Goal: Task Accomplishment & Management: Manage account settings

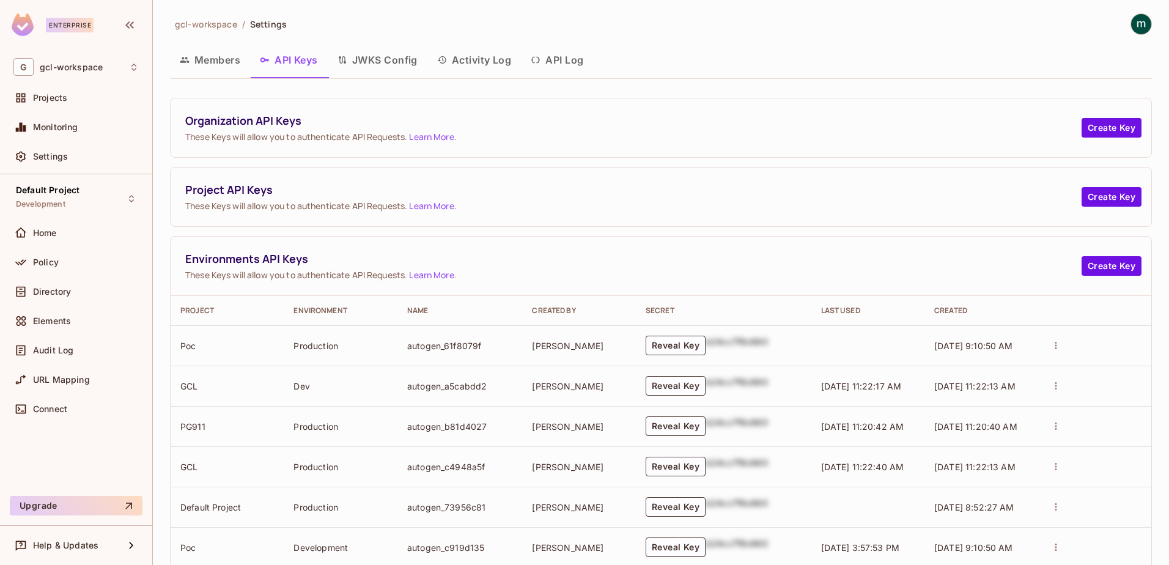
click at [1133, 28] on img at bounding box center [1141, 24] width 20 height 20
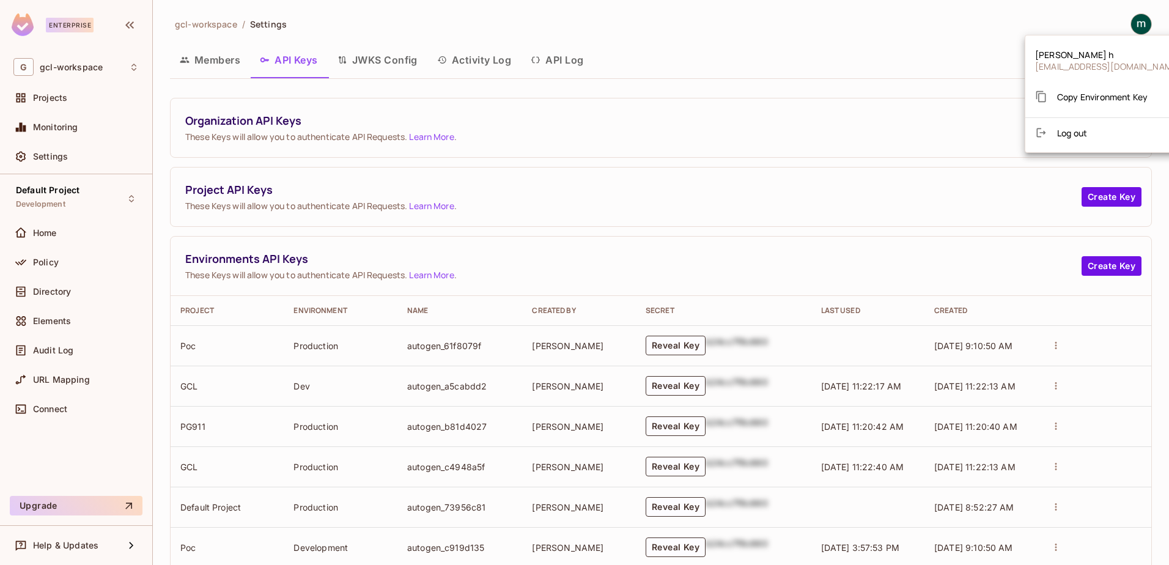
click at [840, 51] on div at bounding box center [584, 282] width 1169 height 565
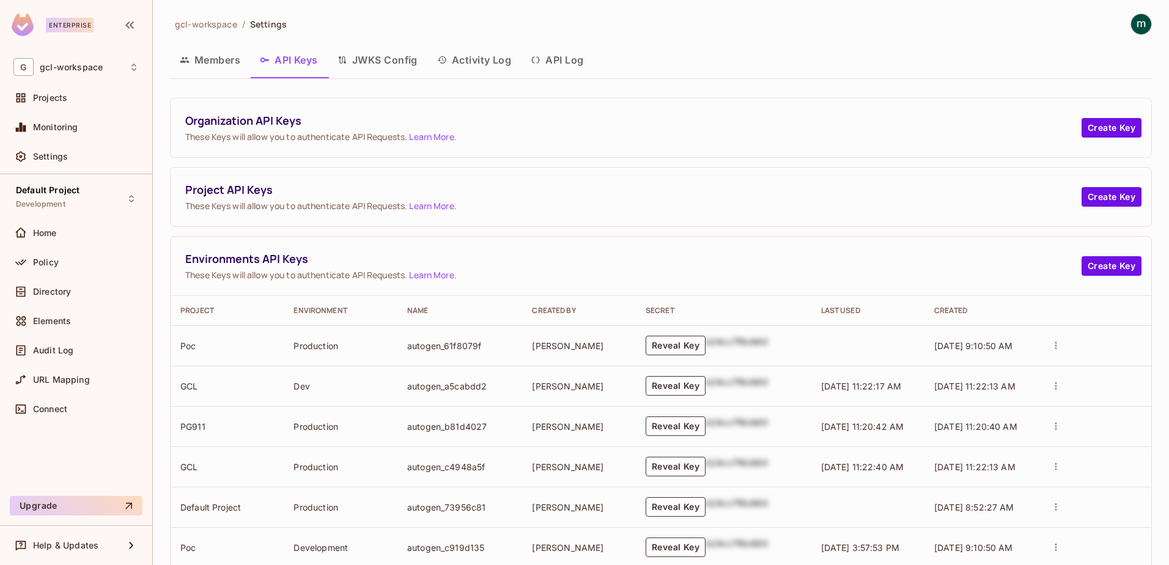
click at [218, 57] on button "Members" at bounding box center [210, 60] width 80 height 31
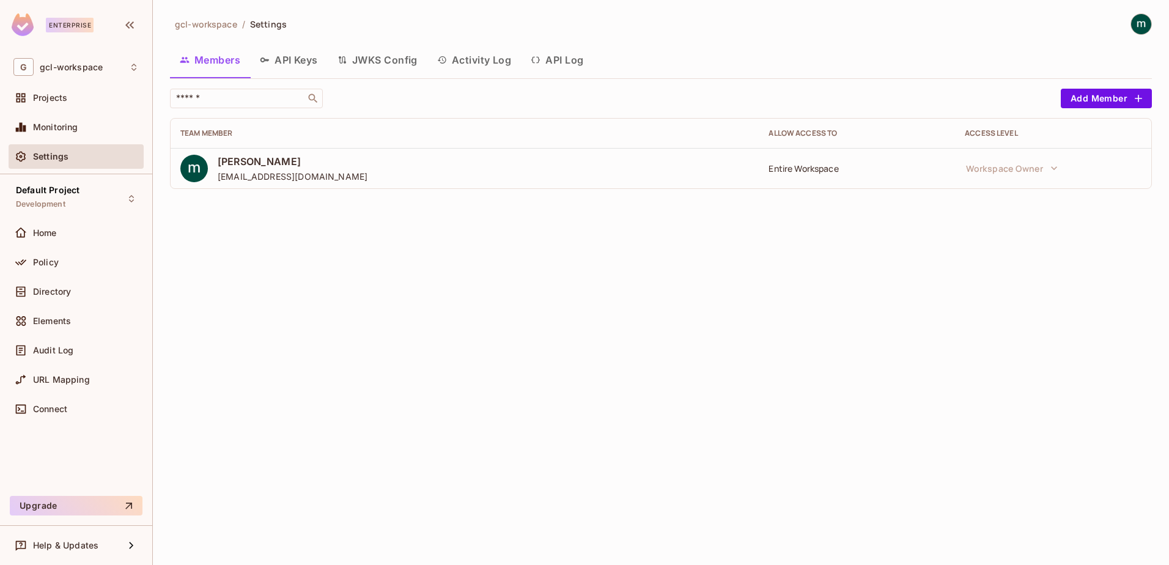
click at [483, 61] on button "Activity Log" at bounding box center [474, 60] width 94 height 31
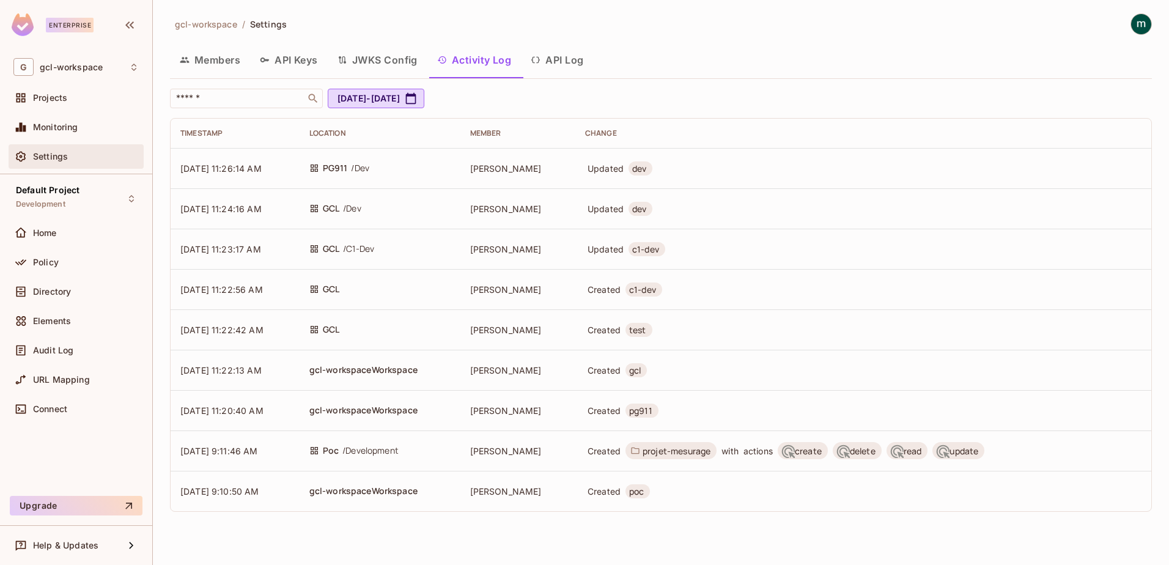
click at [40, 157] on span "Settings" at bounding box center [50, 157] width 35 height 10
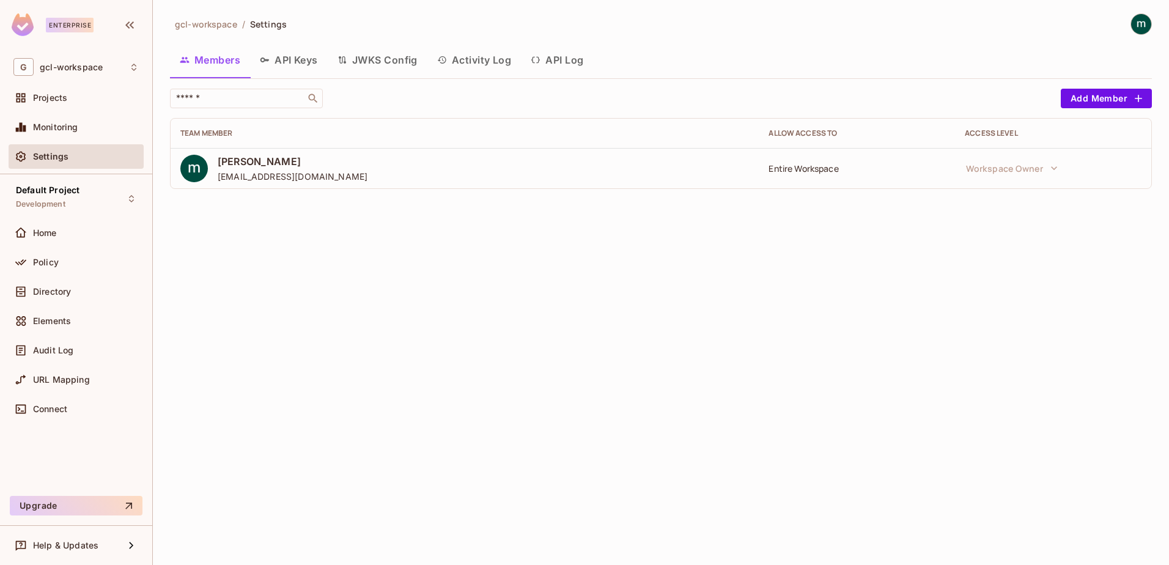
click at [298, 57] on button "API Keys" at bounding box center [289, 60] width 78 height 31
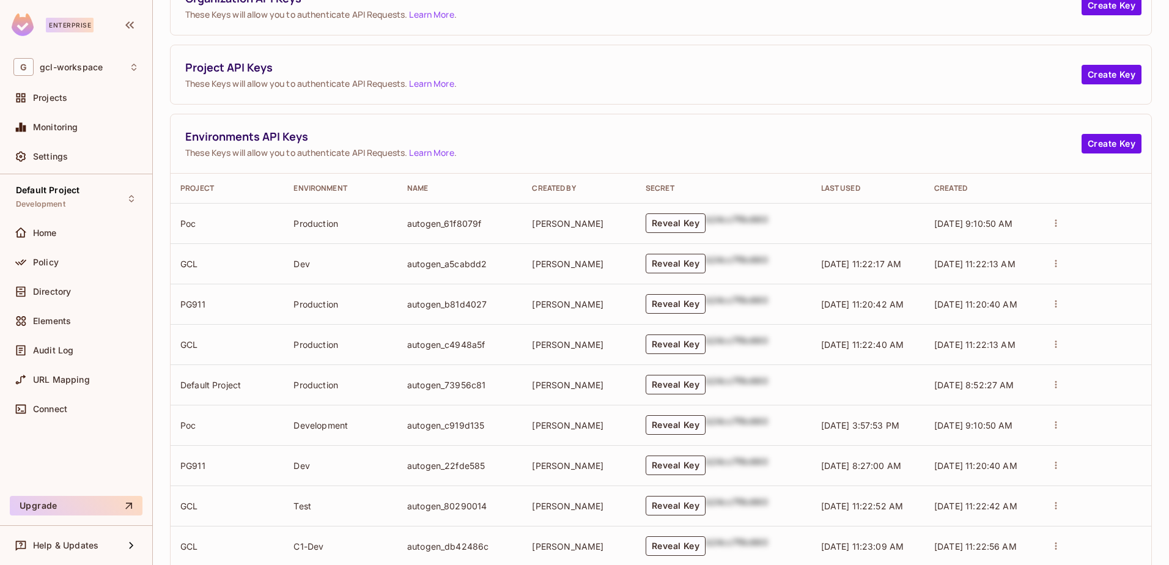
scroll to position [122, 0]
drag, startPoint x: 45, startPoint y: 230, endPoint x: 156, endPoint y: 212, distance: 112.7
click at [45, 230] on span "Home" at bounding box center [45, 233] width 24 height 10
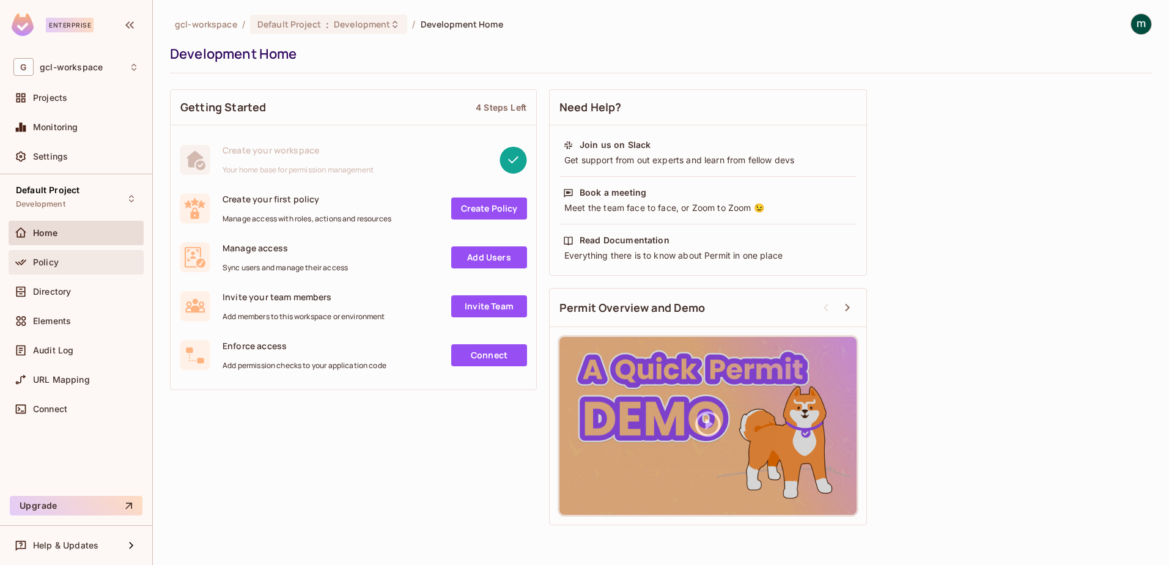
click at [34, 268] on div "Policy" at bounding box center [75, 262] width 125 height 15
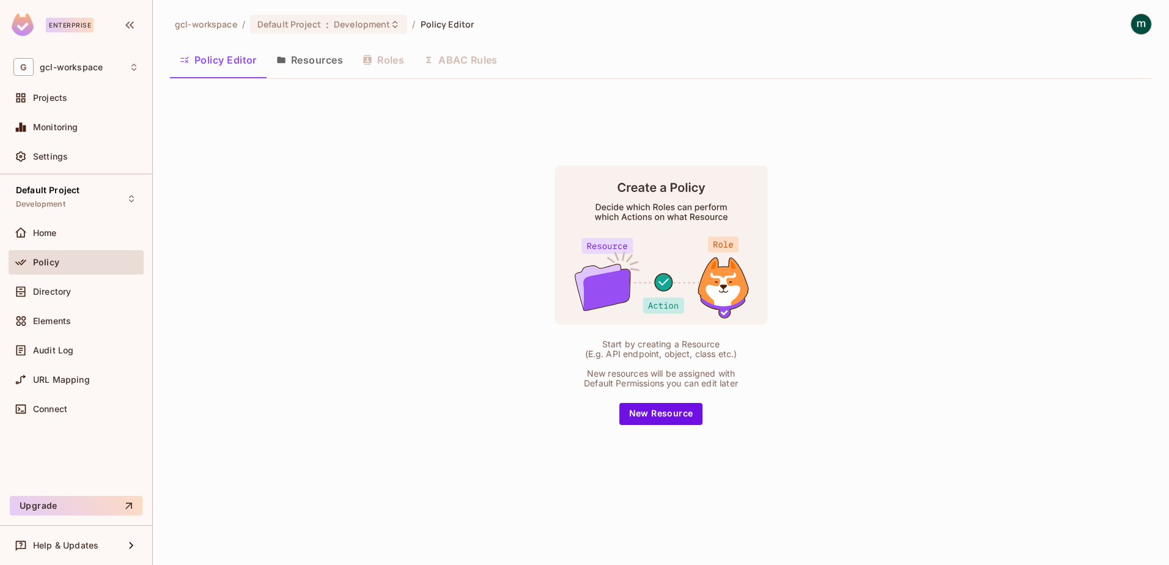
click at [308, 61] on button "Resources" at bounding box center [310, 60] width 86 height 31
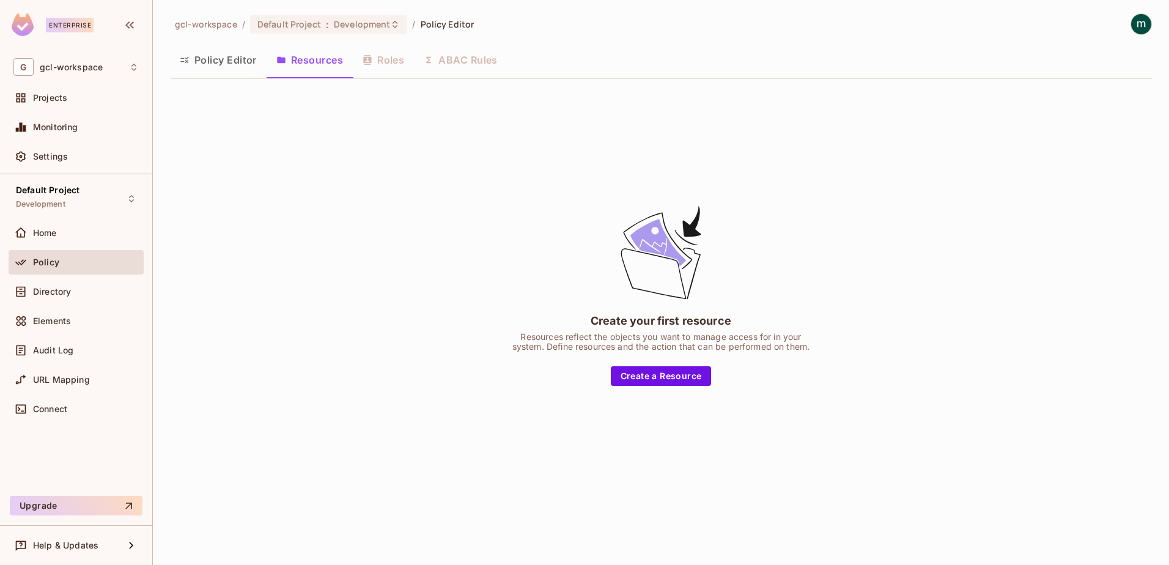
click at [223, 59] on button "Policy Editor" at bounding box center [218, 60] width 97 height 31
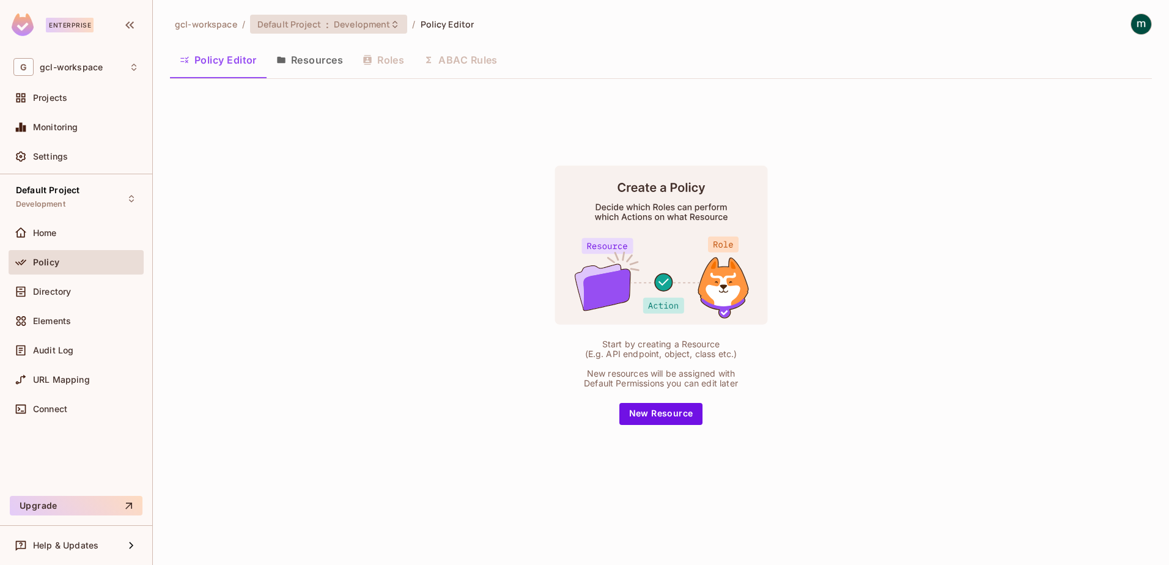
click at [349, 24] on span "Development" at bounding box center [362, 24] width 56 height 12
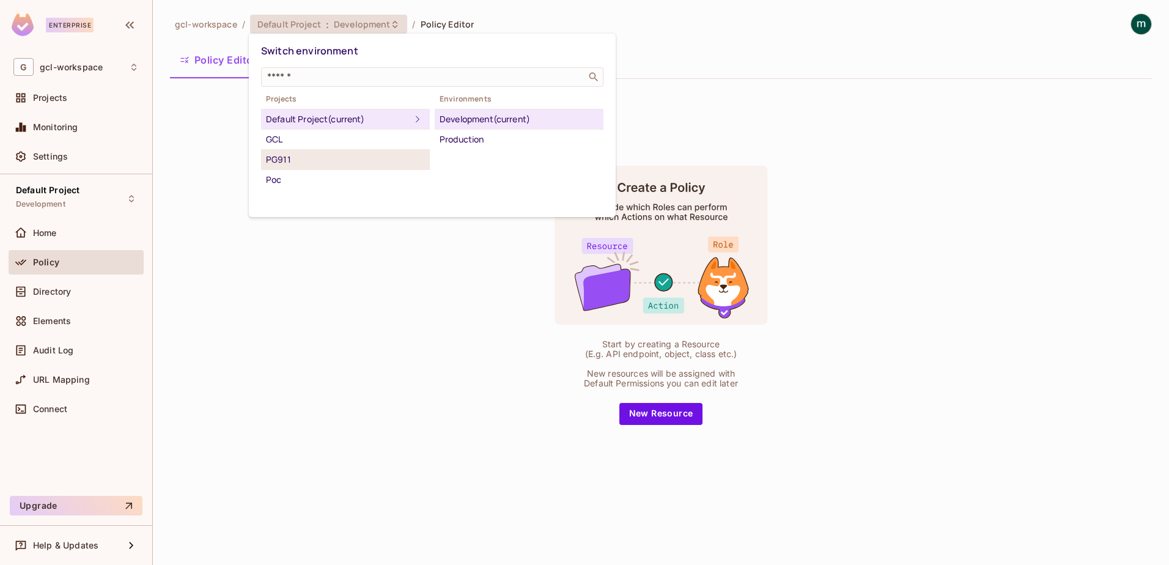
click at [287, 157] on div "PG911" at bounding box center [345, 159] width 159 height 15
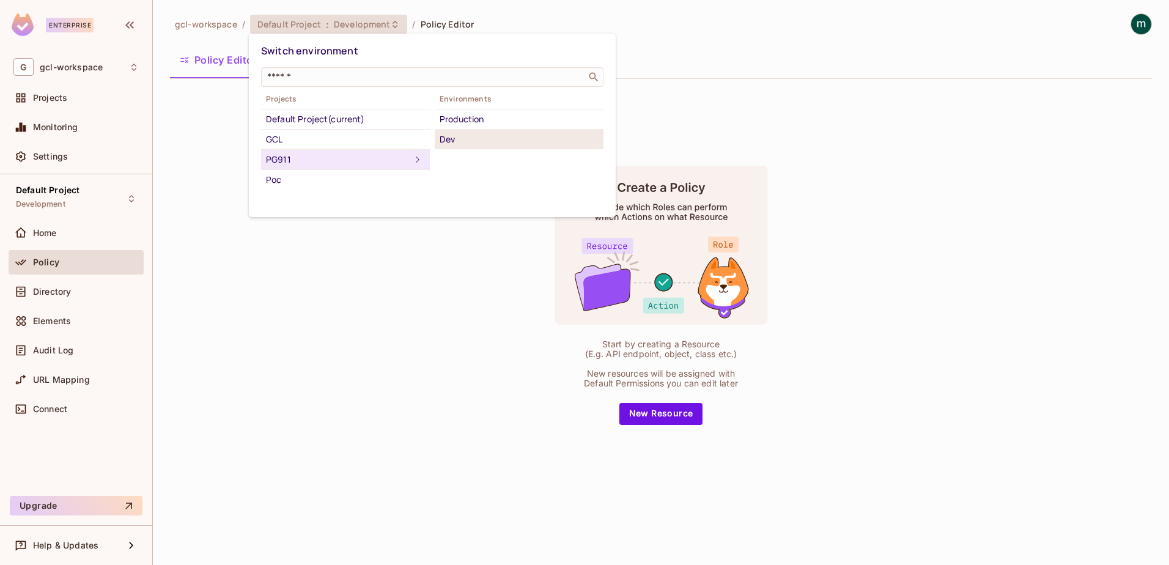
click at [458, 138] on div "Dev" at bounding box center [519, 139] width 159 height 15
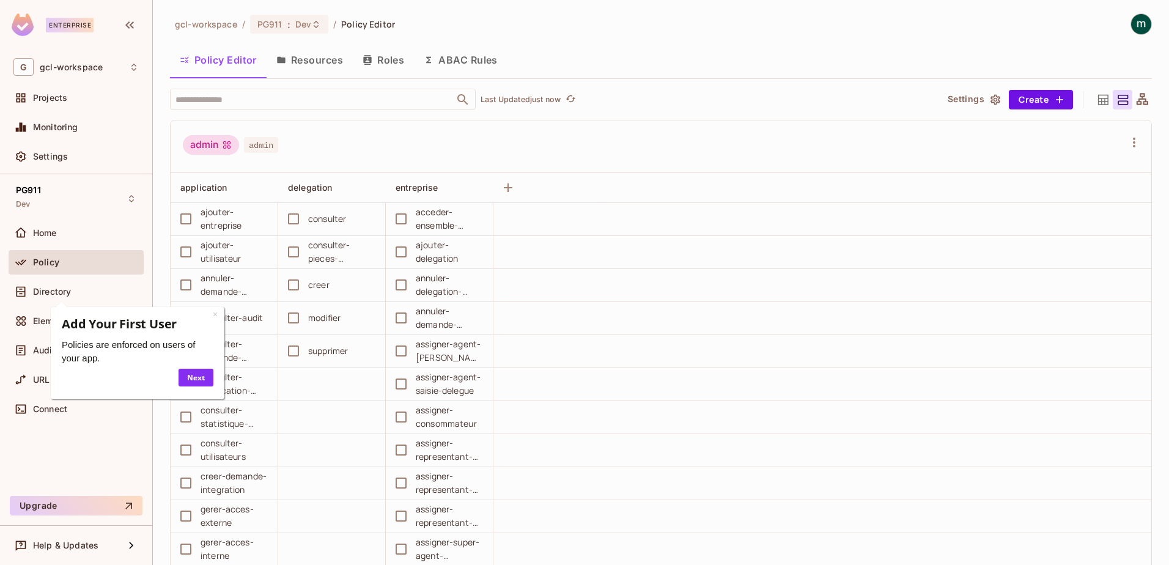
click at [301, 57] on button "Resources" at bounding box center [310, 60] width 86 height 31
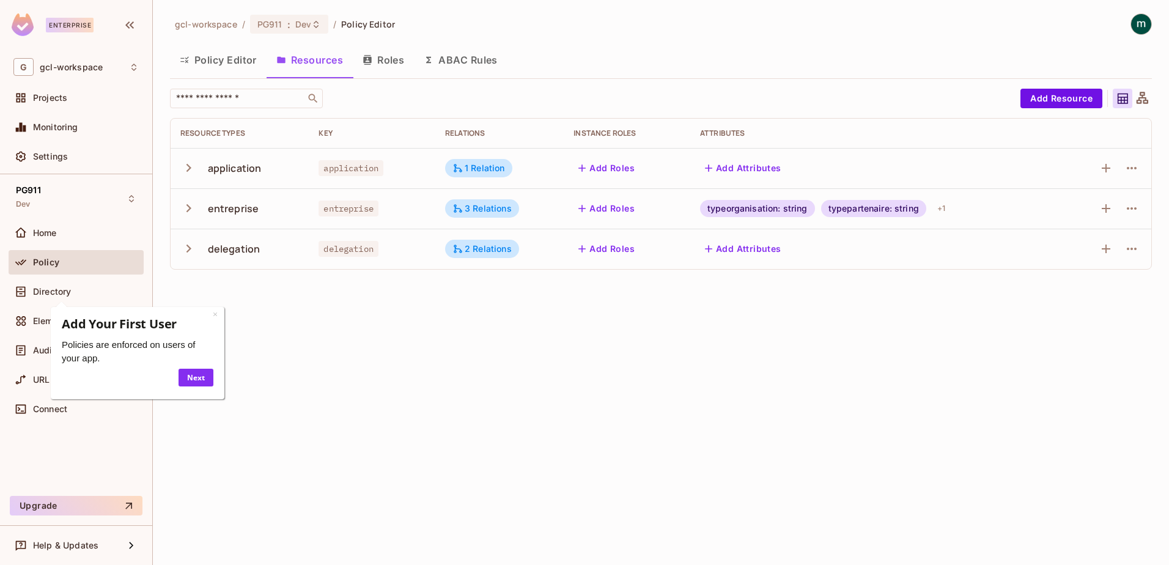
click at [187, 210] on icon "button" at bounding box center [188, 208] width 17 height 17
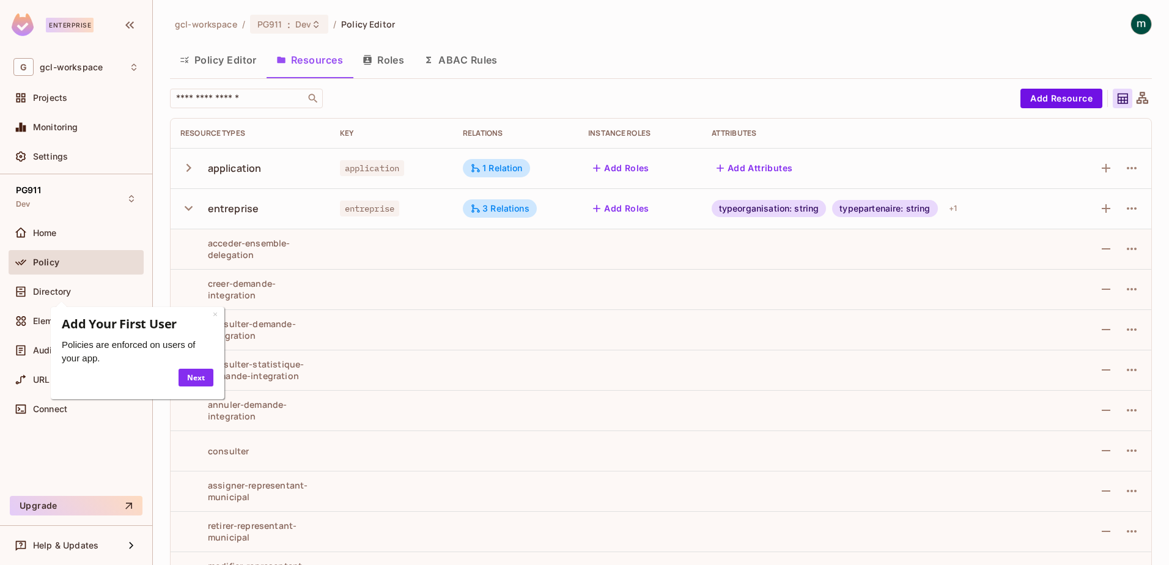
click at [315, 61] on button "Resources" at bounding box center [310, 60] width 86 height 31
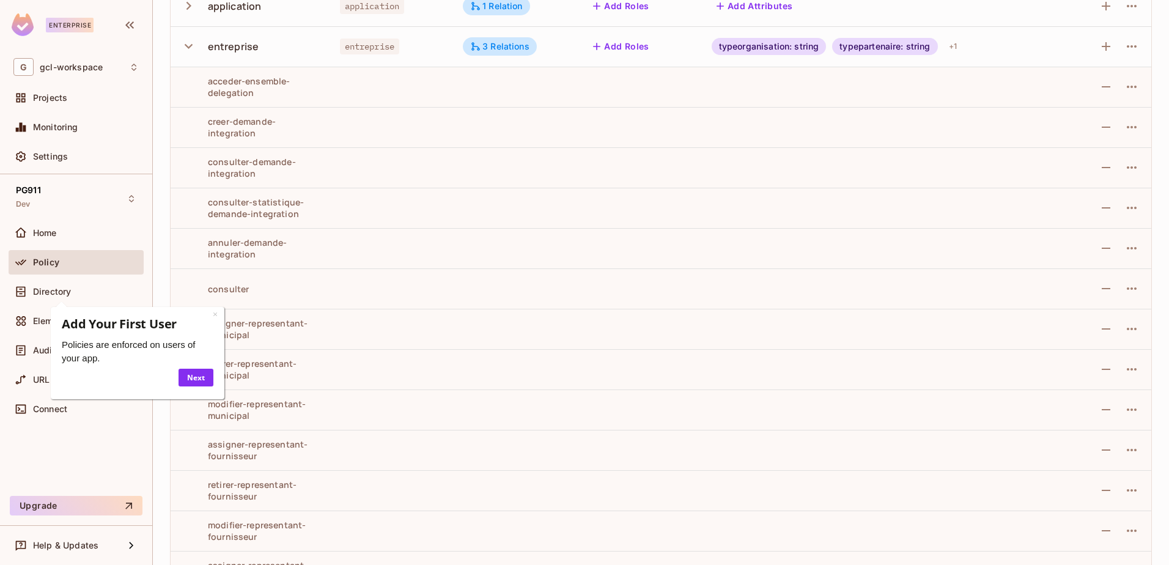
scroll to position [183, 0]
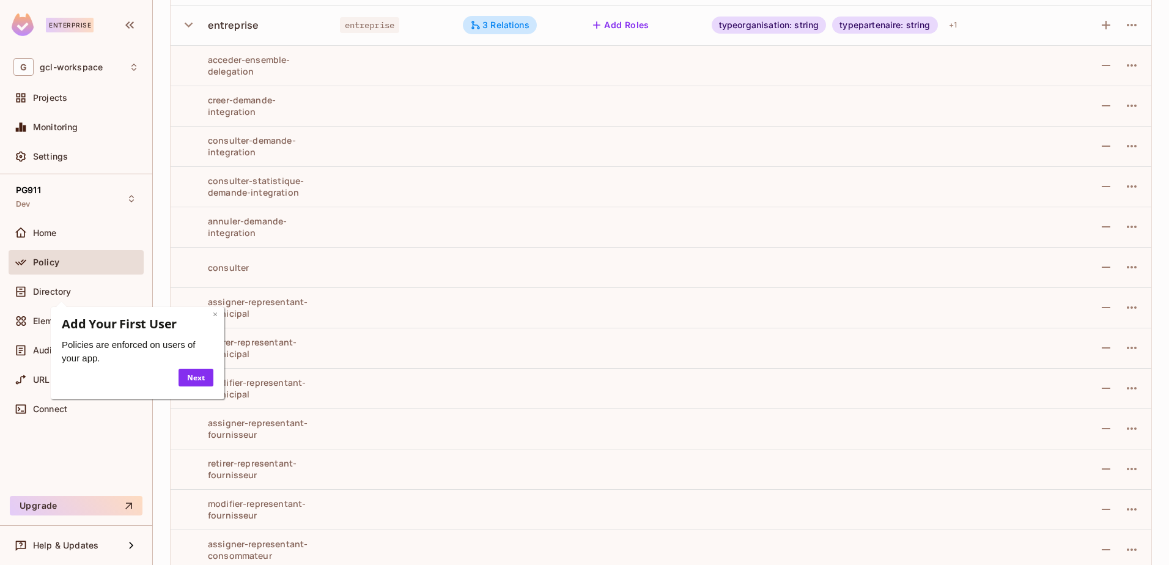
click at [213, 314] on link "×" at bounding box center [215, 314] width 5 height 12
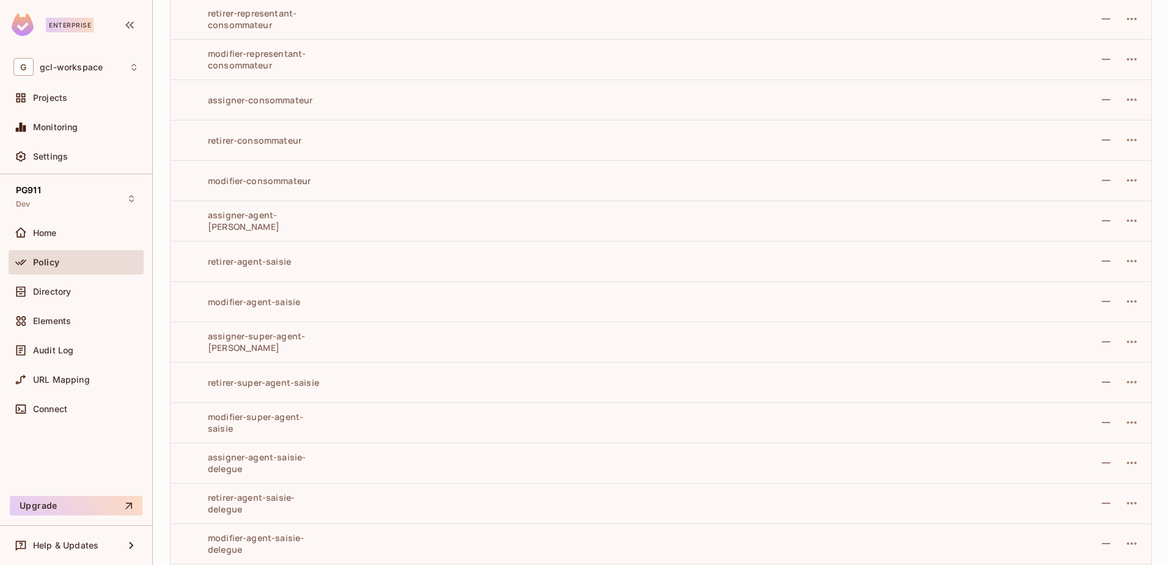
scroll to position [659, 0]
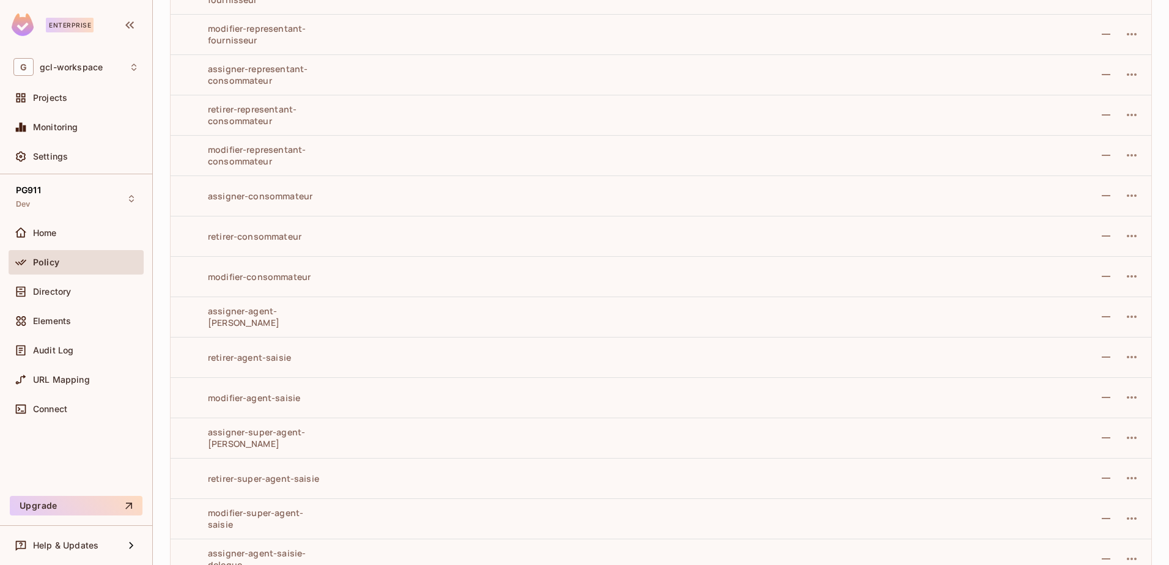
click at [741, 128] on td at bounding box center [883, 115] width 363 height 40
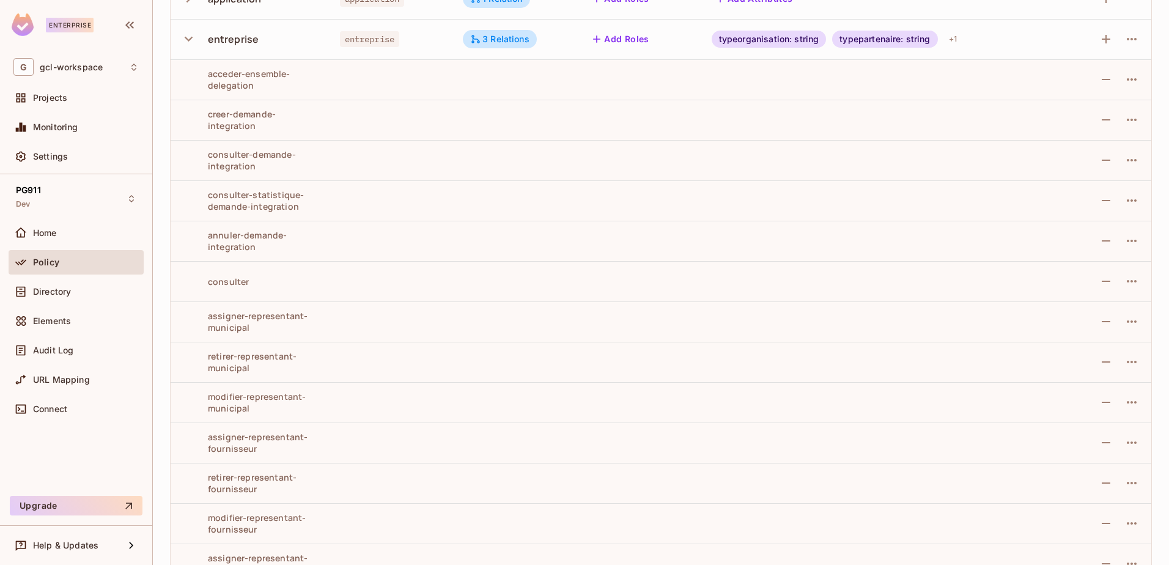
scroll to position [0, 0]
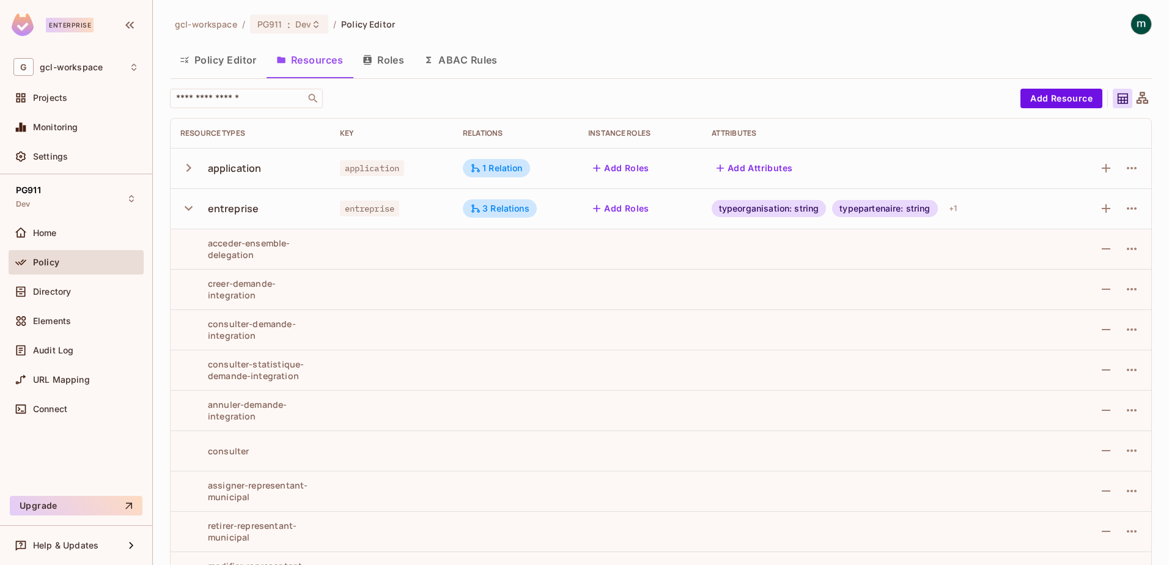
click at [669, 290] on td at bounding box center [641, 289] width 124 height 40
click at [296, 57] on button "Resources" at bounding box center [310, 60] width 86 height 31
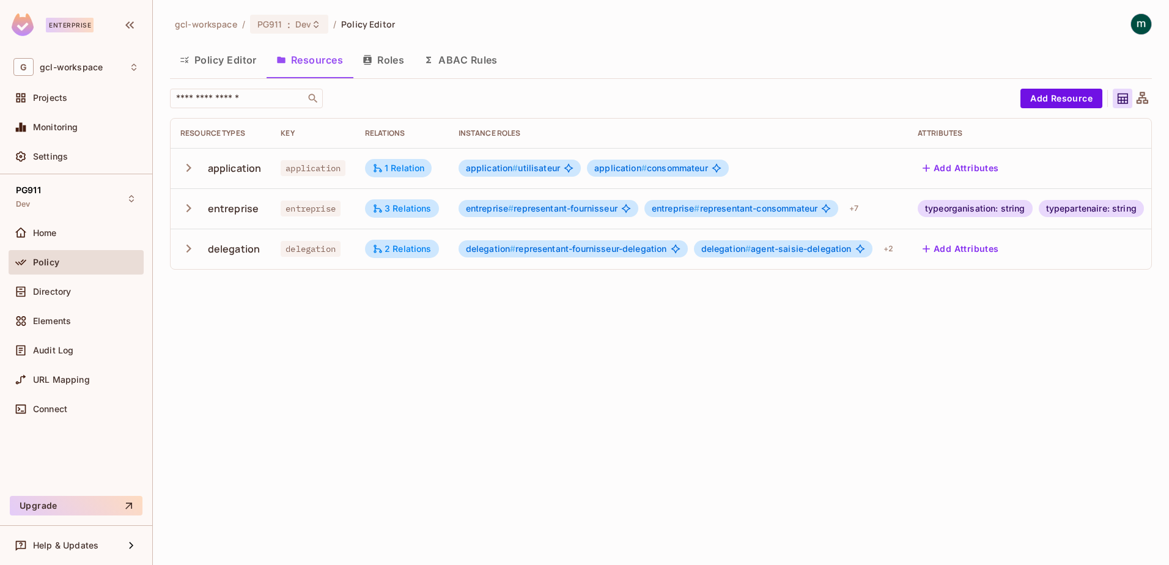
click at [228, 212] on div "entreprise" at bounding box center [233, 208] width 51 height 13
click at [192, 207] on icon "button" at bounding box center [188, 208] width 17 height 17
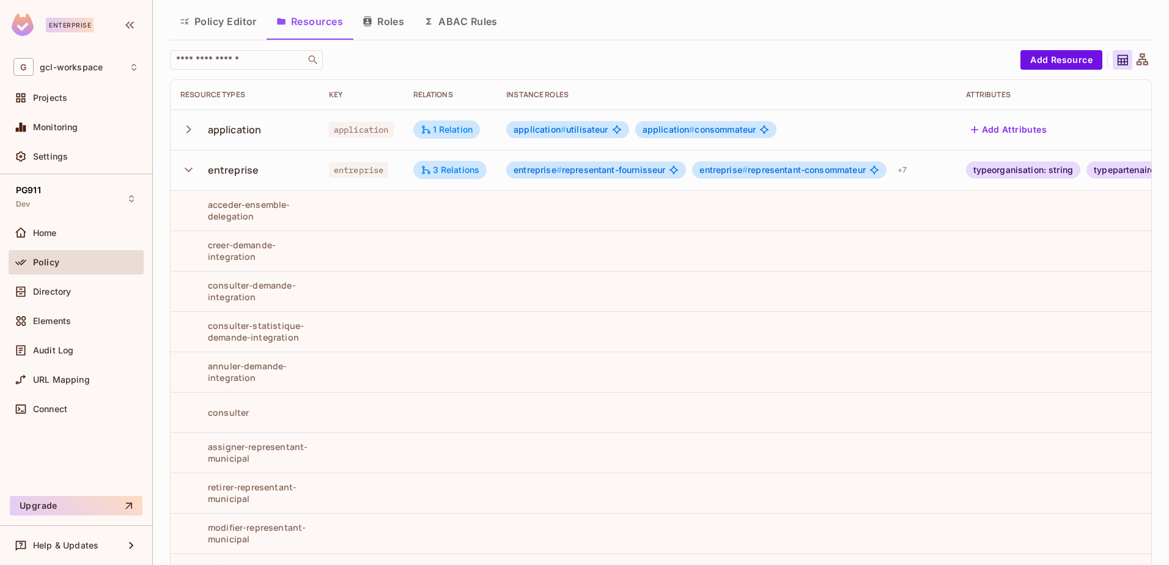
scroll to position [122, 0]
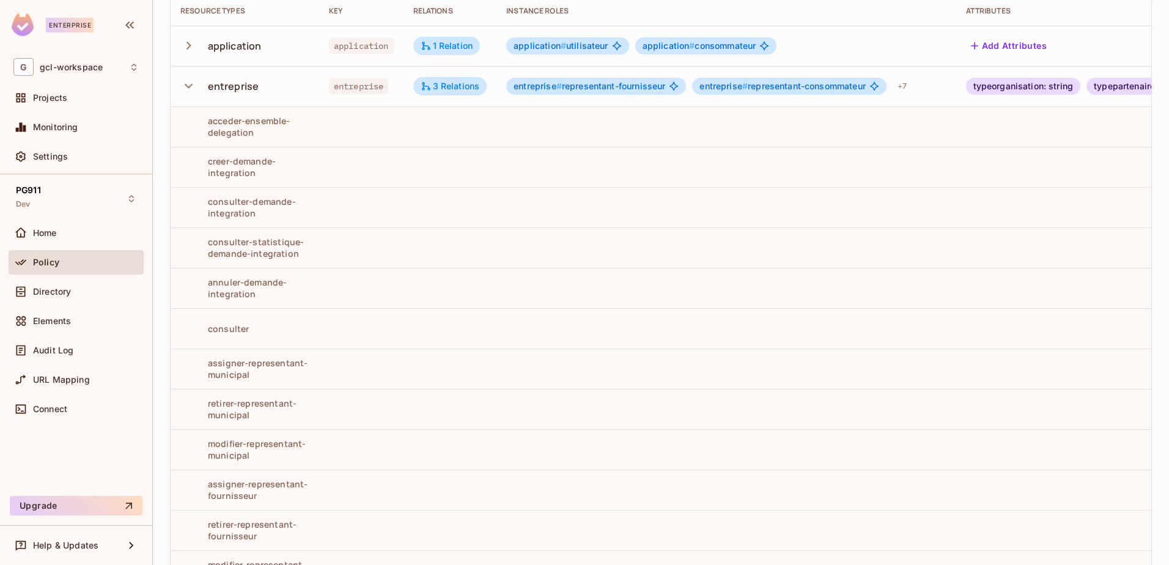
click at [787, 214] on td at bounding box center [726, 207] width 459 height 40
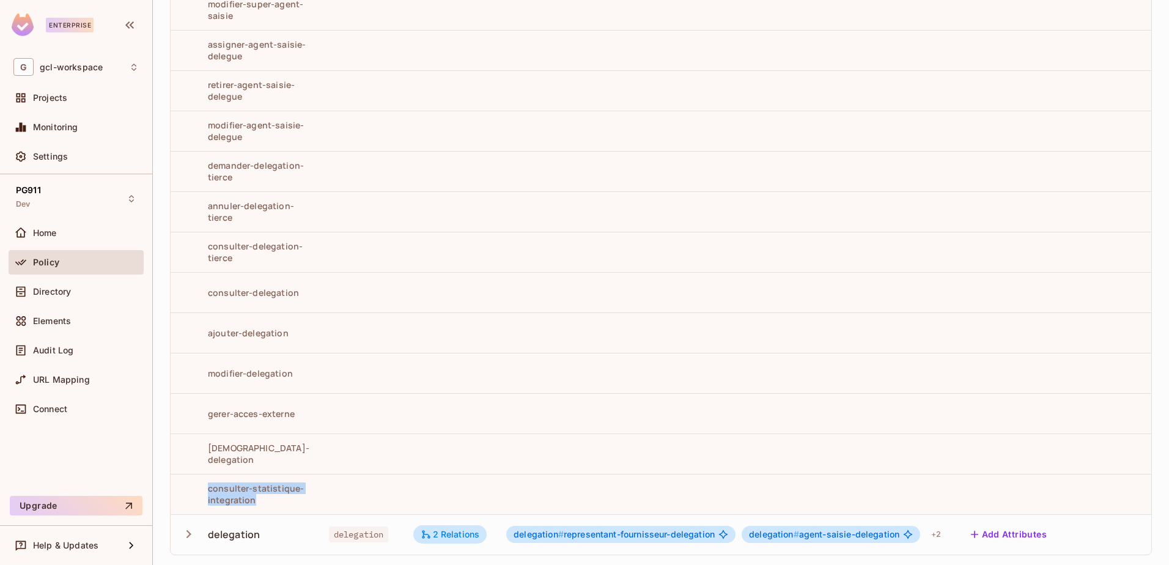
drag, startPoint x: 204, startPoint y: 476, endPoint x: 287, endPoint y: 495, distance: 84.7
click at [287, 495] on tr "consulter-statistique-integration" at bounding box center [731, 494] width 1120 height 40
click at [404, 312] on td at bounding box center [451, 332] width 94 height 40
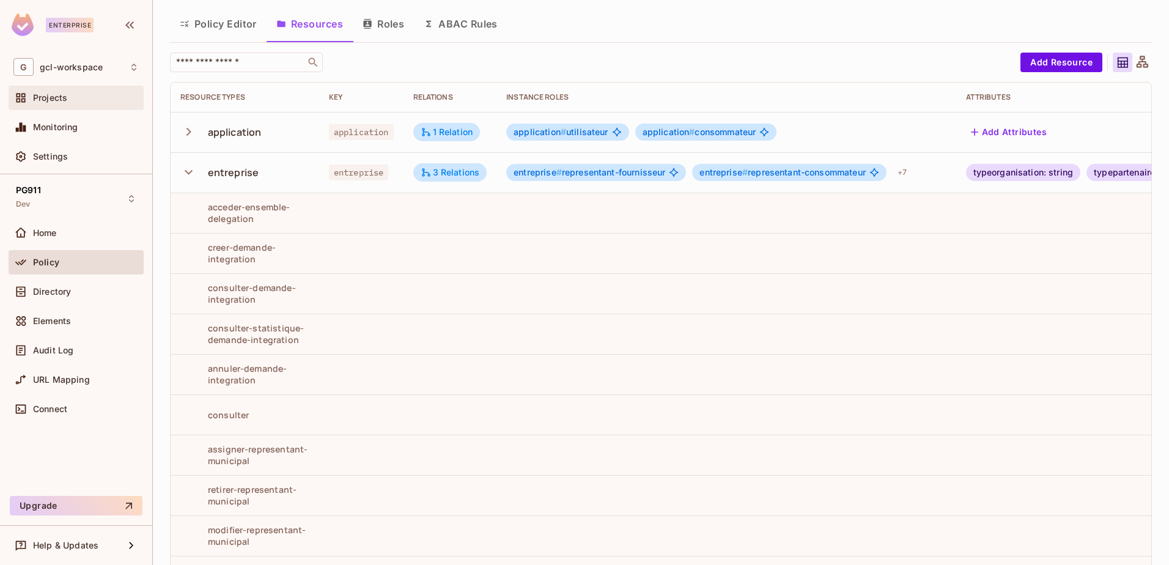
scroll to position [0, 0]
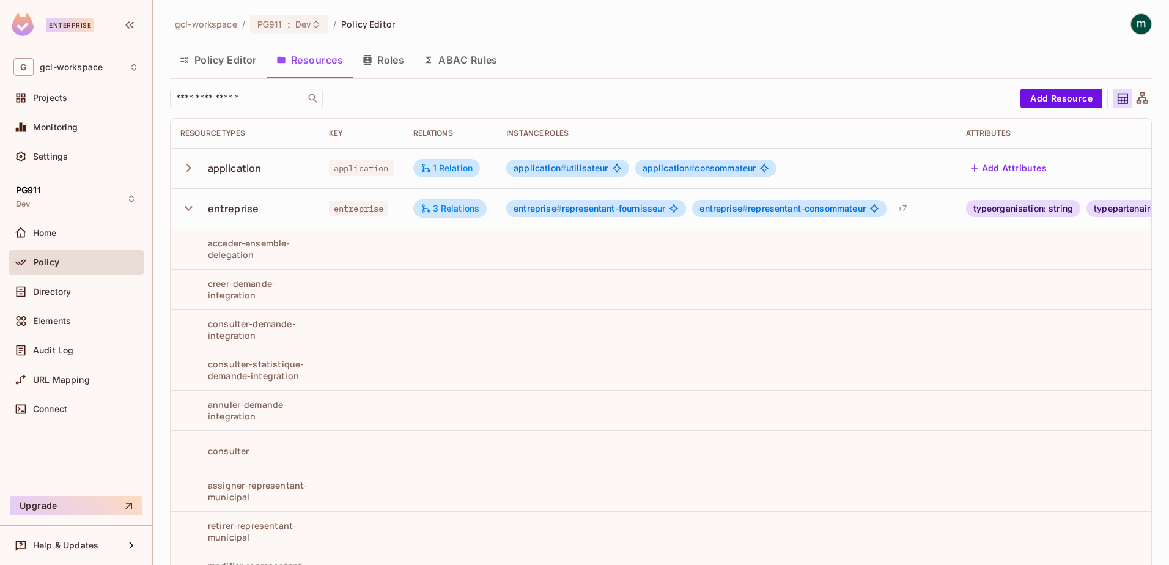
click at [185, 204] on icon "button" at bounding box center [188, 208] width 17 height 17
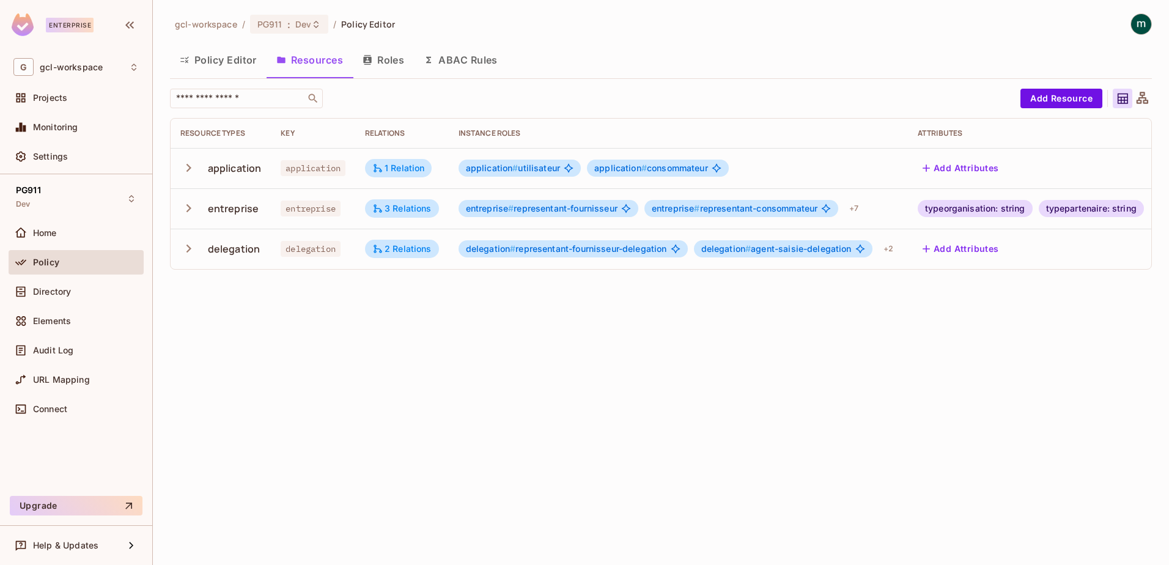
click at [190, 170] on icon "button" at bounding box center [188, 168] width 17 height 17
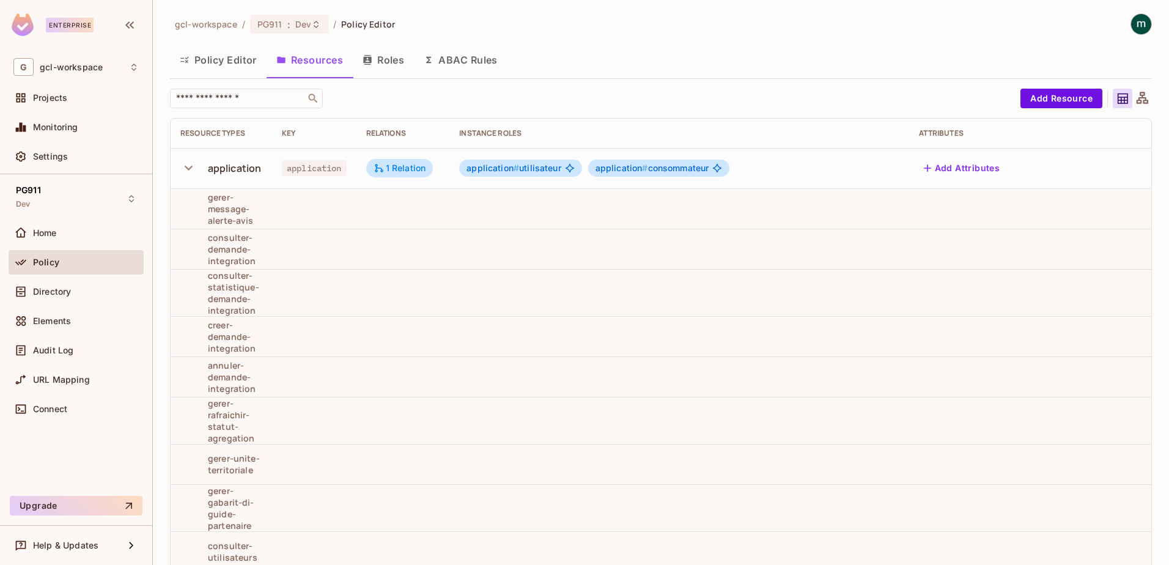
click at [190, 165] on icon "button" at bounding box center [188, 168] width 17 height 17
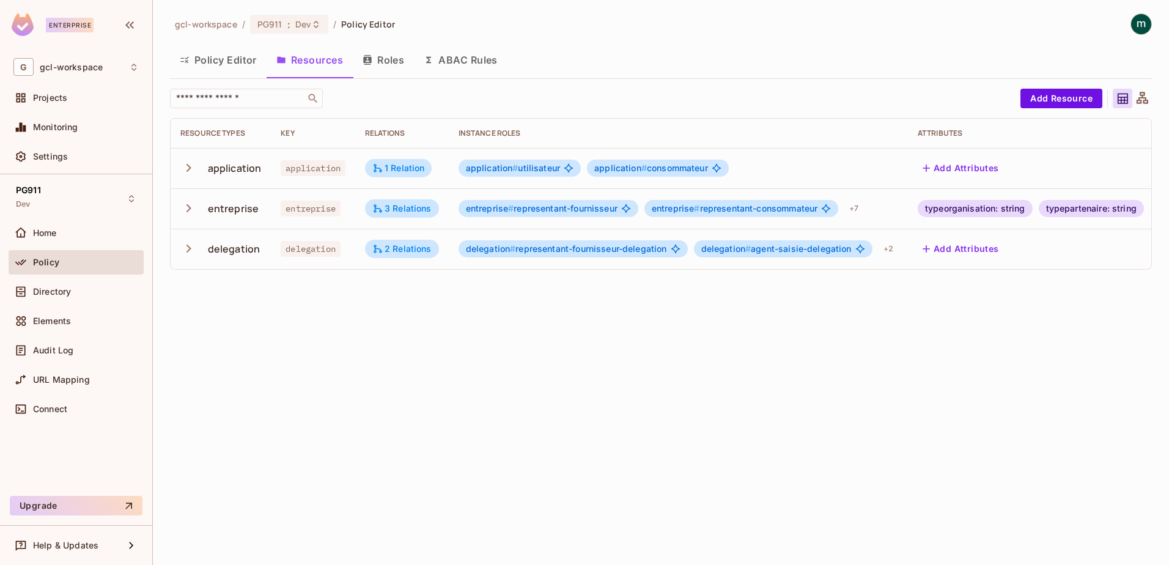
click at [190, 250] on icon "button" at bounding box center [188, 248] width 17 height 17
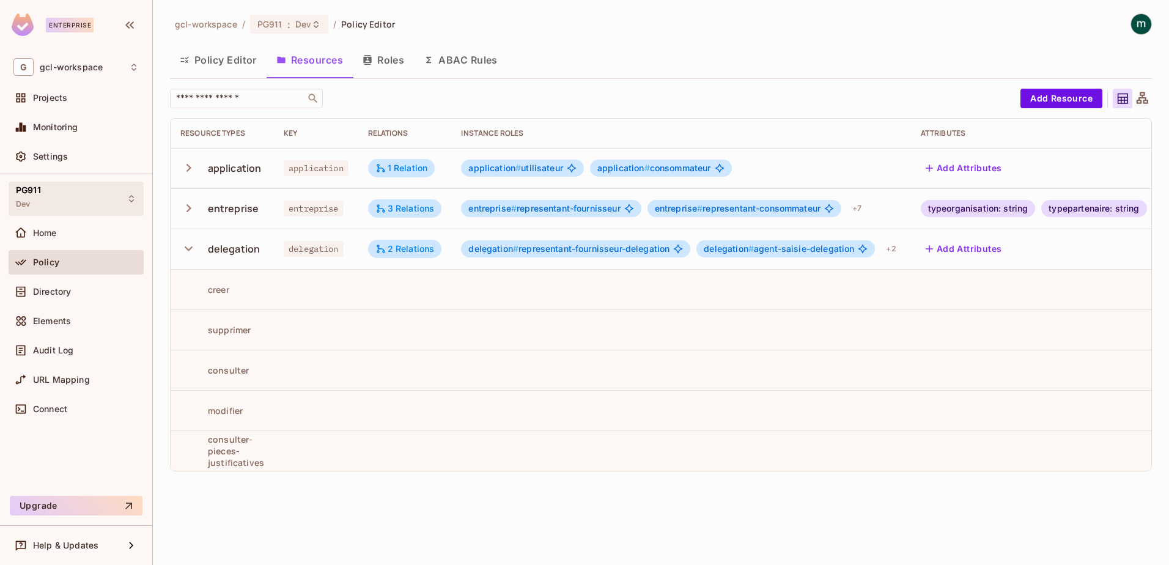
click at [26, 185] on span "PG911" at bounding box center [28, 190] width 25 height 10
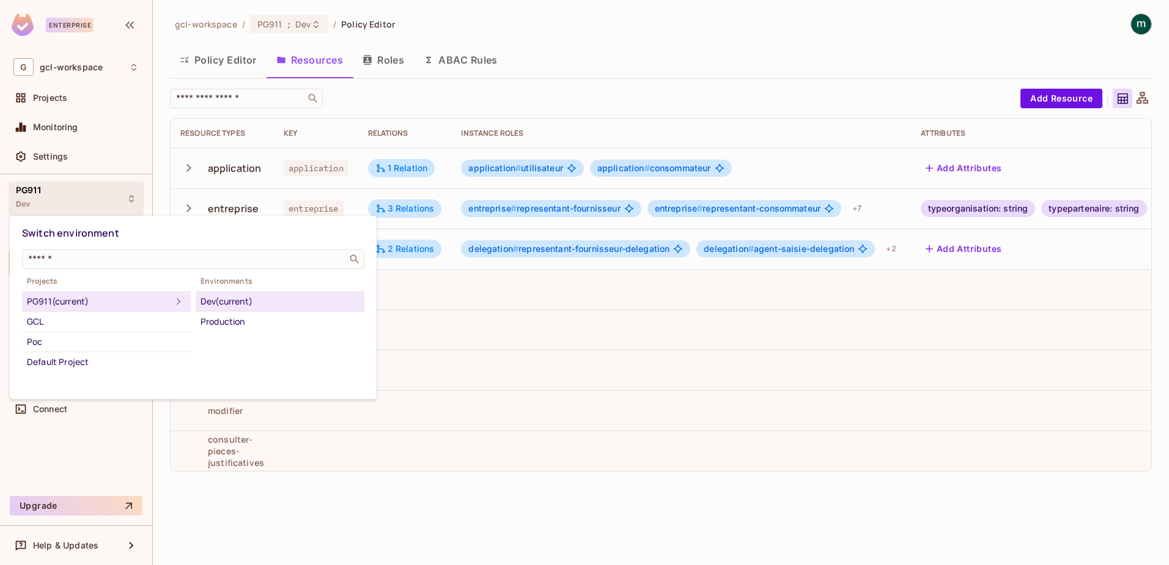
click at [45, 99] on div at bounding box center [584, 282] width 1169 height 565
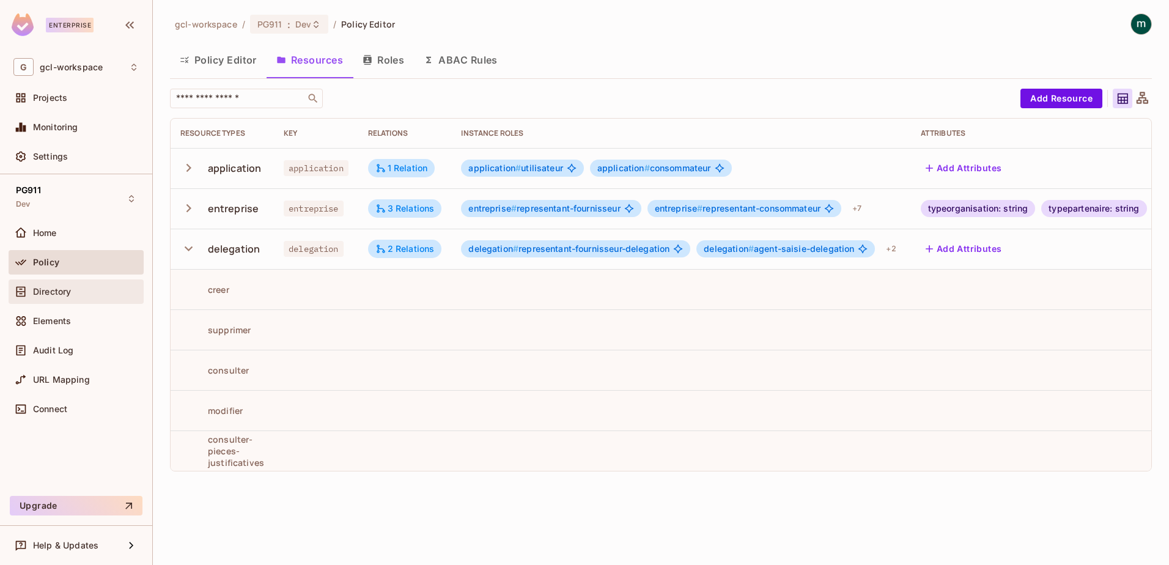
click at [48, 287] on span "Directory" at bounding box center [52, 292] width 38 height 10
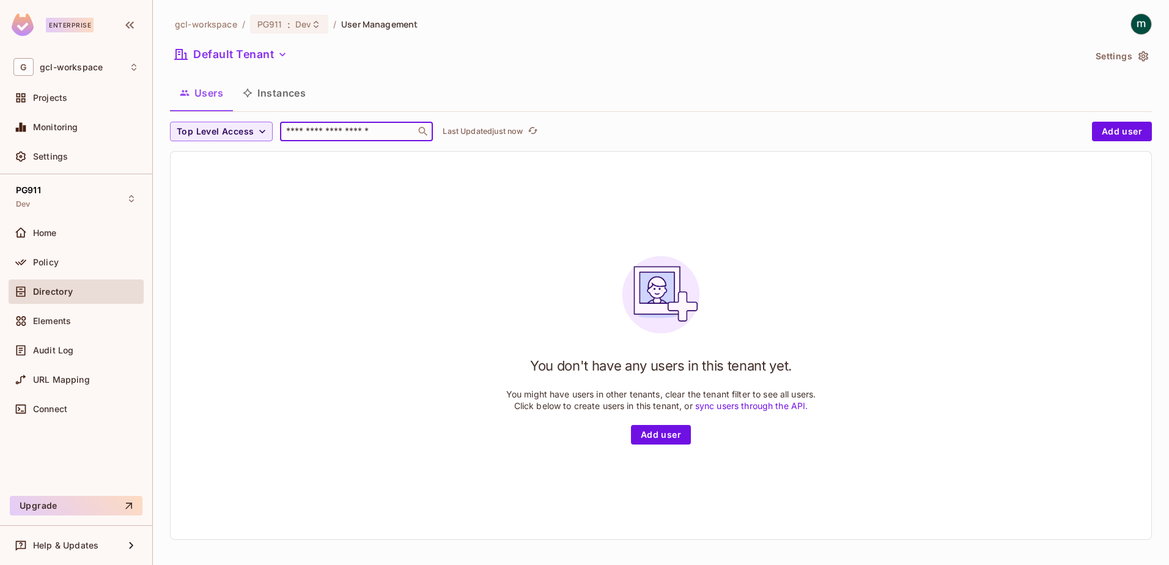
click at [346, 132] on input "text" at bounding box center [348, 131] width 128 height 12
type input "******"
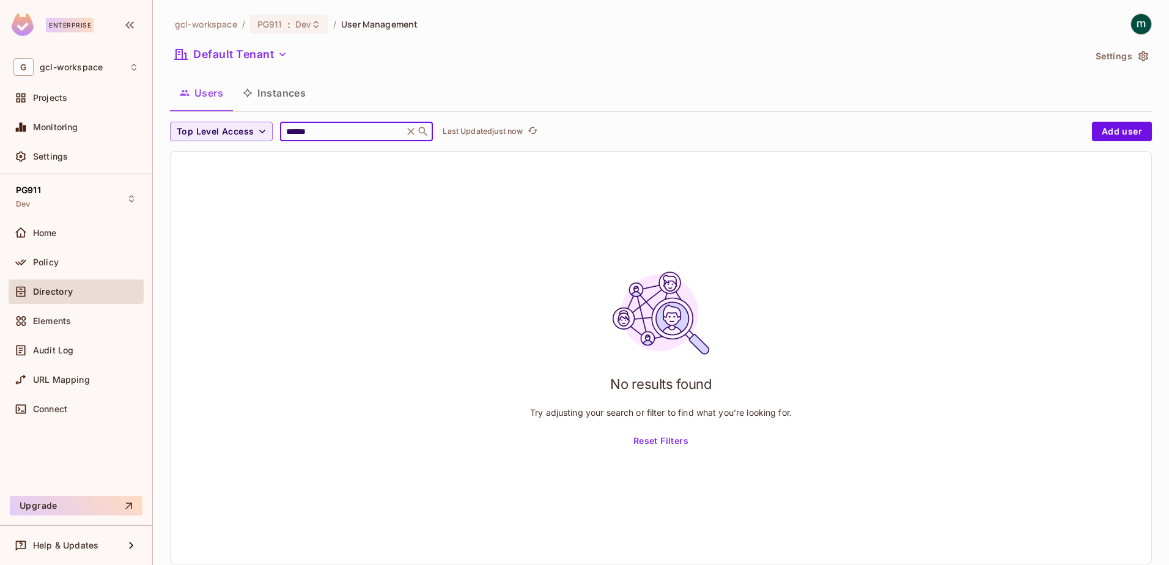
click at [303, 135] on input "******" at bounding box center [342, 131] width 116 height 12
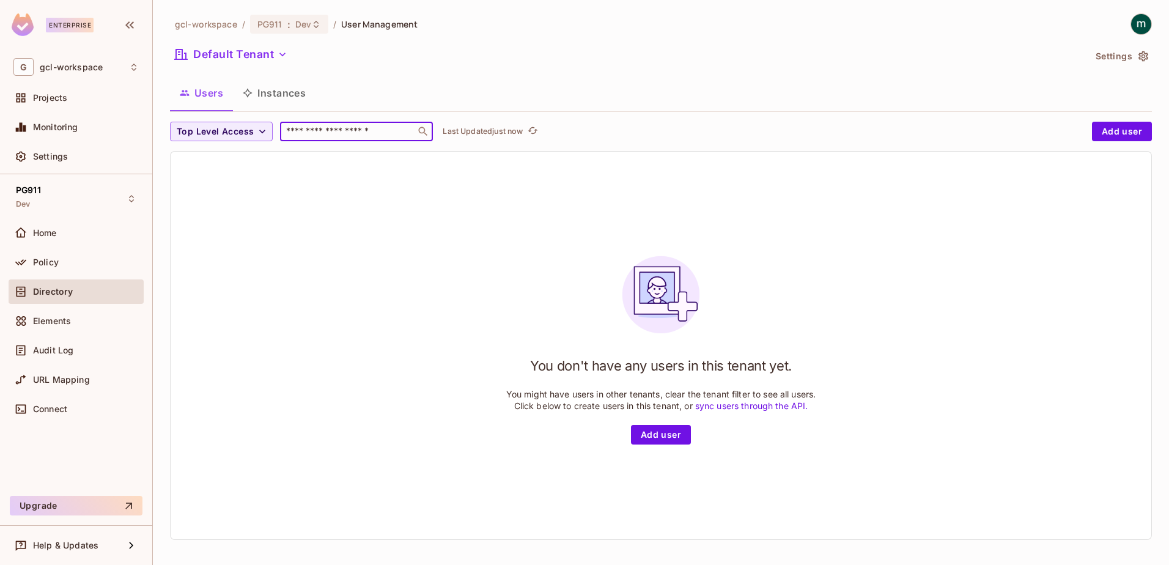
click at [301, 128] on input "text" at bounding box center [348, 131] width 128 height 12
click at [331, 131] on input "text" at bounding box center [348, 131] width 128 height 12
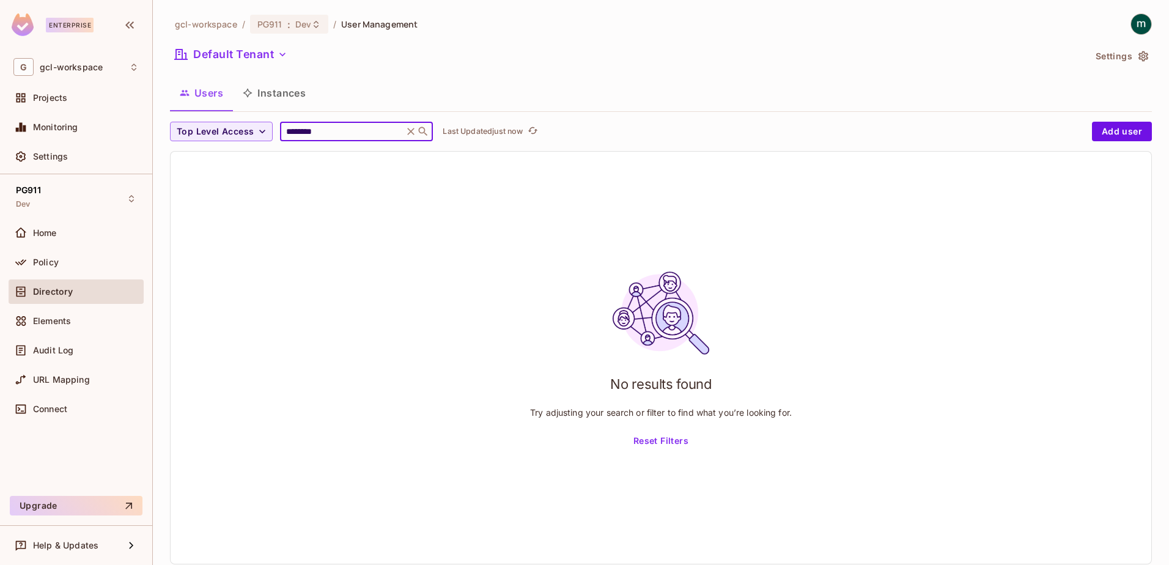
click at [314, 136] on input "********" at bounding box center [342, 131] width 116 height 12
type input "***"
click at [320, 181] on div "No results found Try adjusting your search or filter to find what you’re lookin…" at bounding box center [661, 358] width 981 height 412
click at [649, 92] on div "Users Instances" at bounding box center [661, 93] width 982 height 31
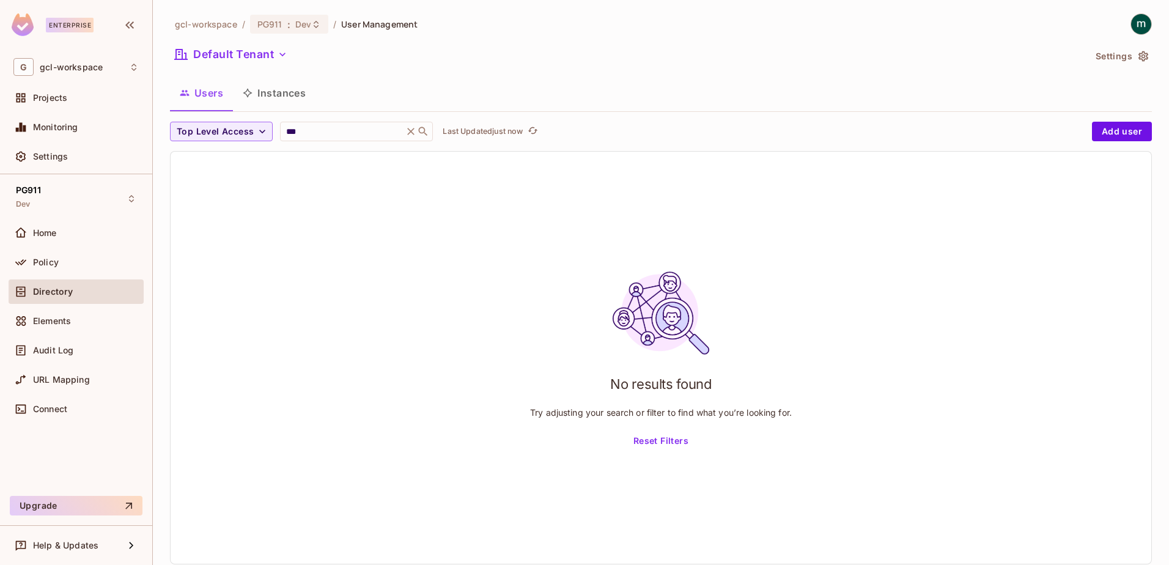
click at [374, 281] on div "No results found Try adjusting your search or filter to find what you’re lookin…" at bounding box center [661, 358] width 981 height 412
click at [455, 276] on div "No results found Try adjusting your search or filter to find what you’re lookin…" at bounding box center [661, 358] width 981 height 412
click at [56, 290] on span "Directory" at bounding box center [53, 292] width 40 height 10
click at [363, 136] on input "***" at bounding box center [342, 131] width 116 height 12
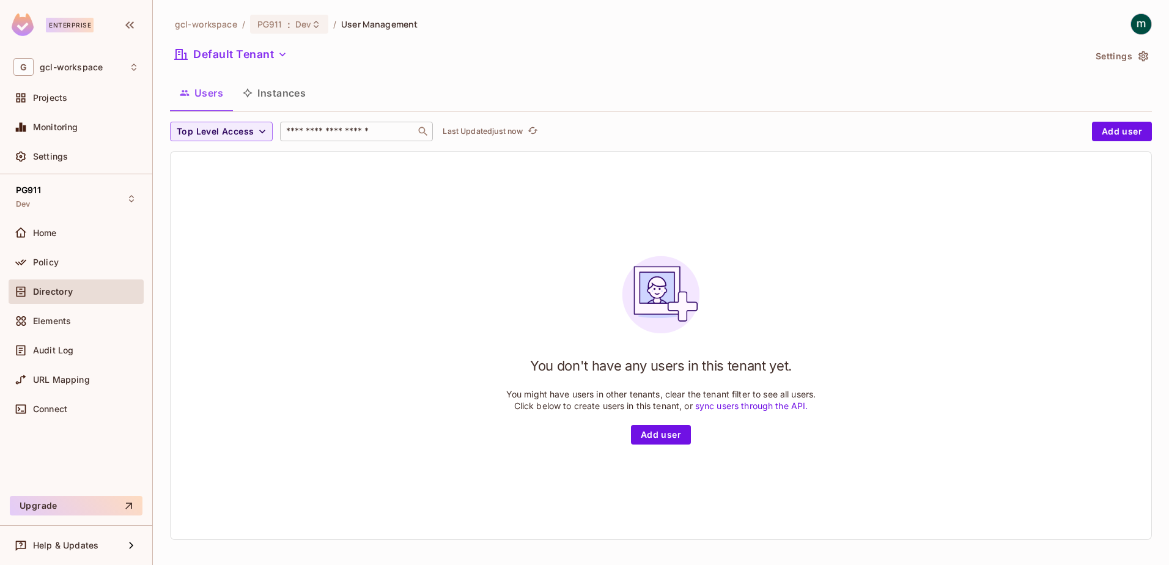
click at [336, 131] on input "text" at bounding box center [348, 131] width 128 height 12
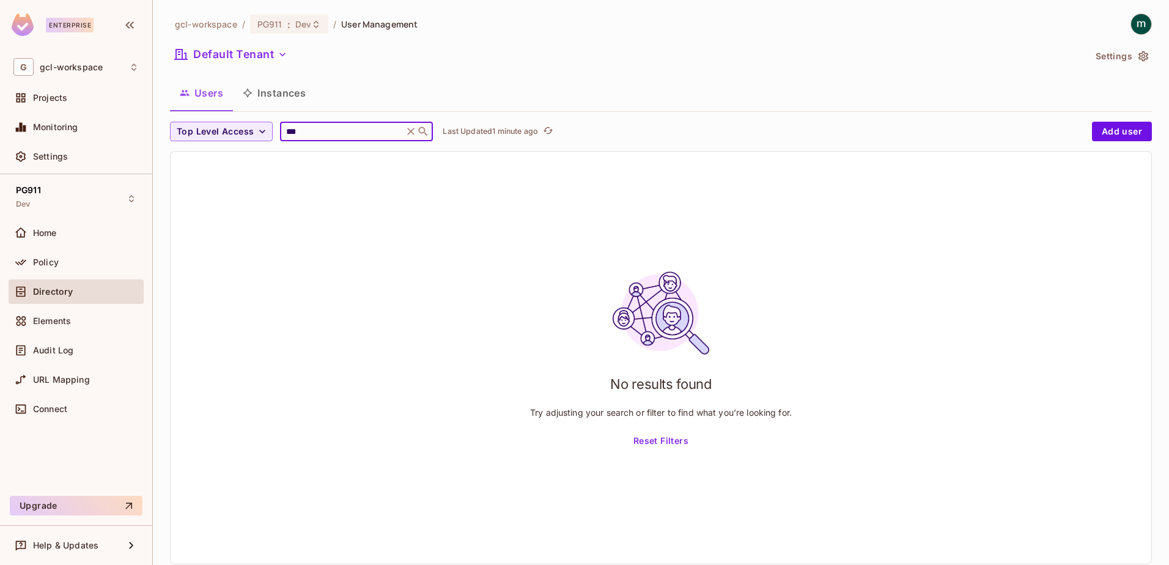
click at [329, 139] on div "*** ​" at bounding box center [356, 132] width 153 height 20
type input "*"
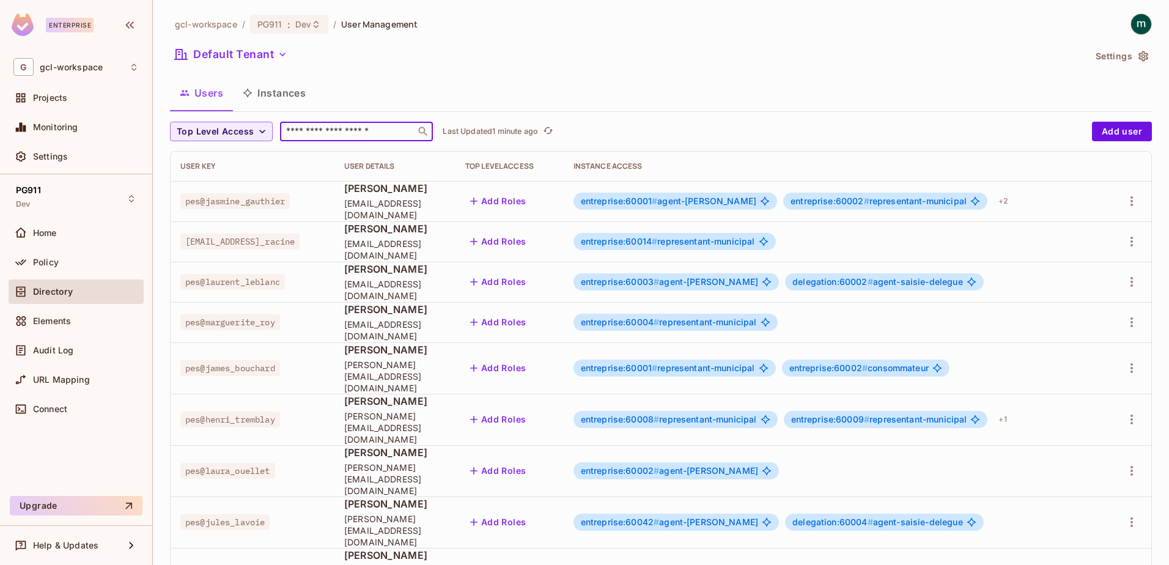
click at [316, 129] on input "text" at bounding box center [348, 131] width 128 height 12
type input "*"
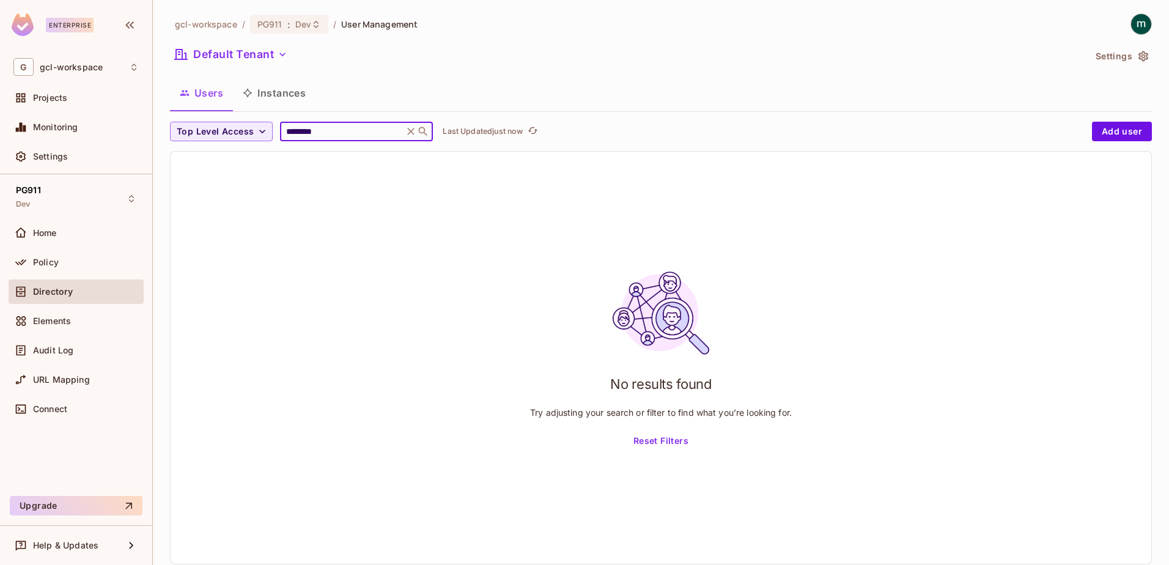
click at [312, 133] on input "********" at bounding box center [342, 131] width 116 height 12
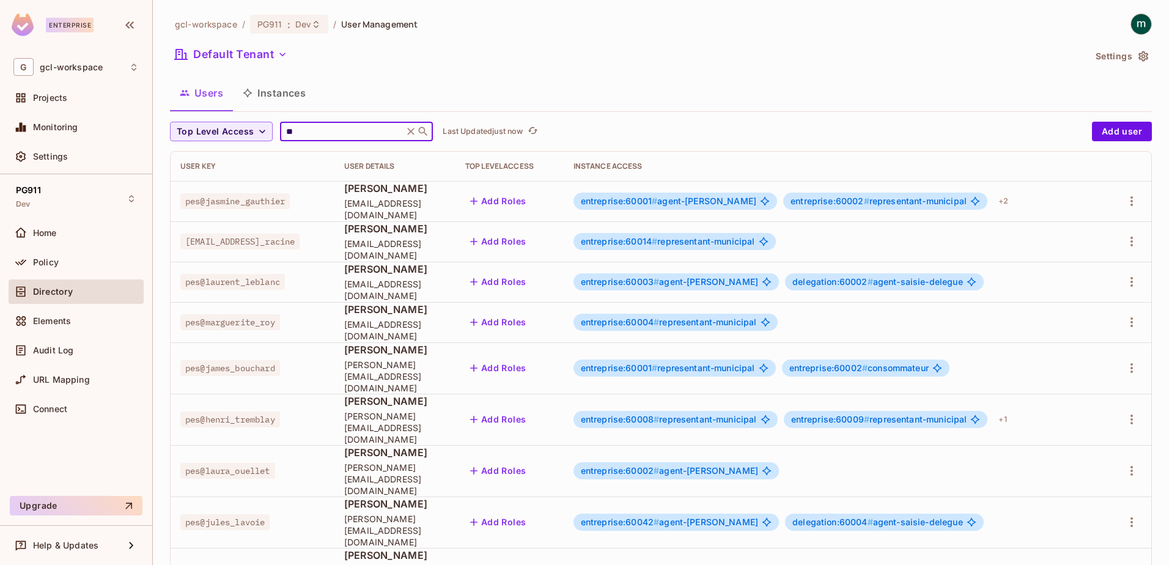
type input "*"
